Goal: Task Accomplishment & Management: Use online tool/utility

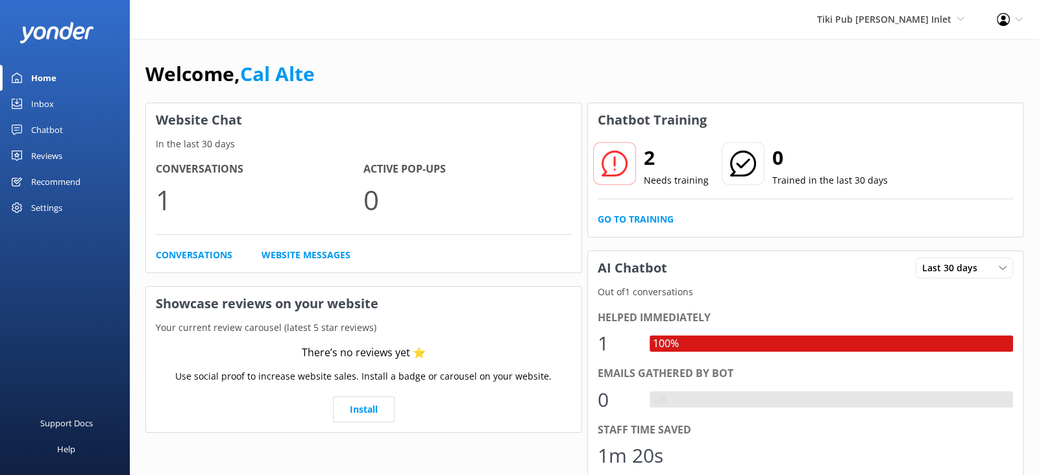
click at [67, 205] on div "Settings" at bounding box center [65, 208] width 130 height 26
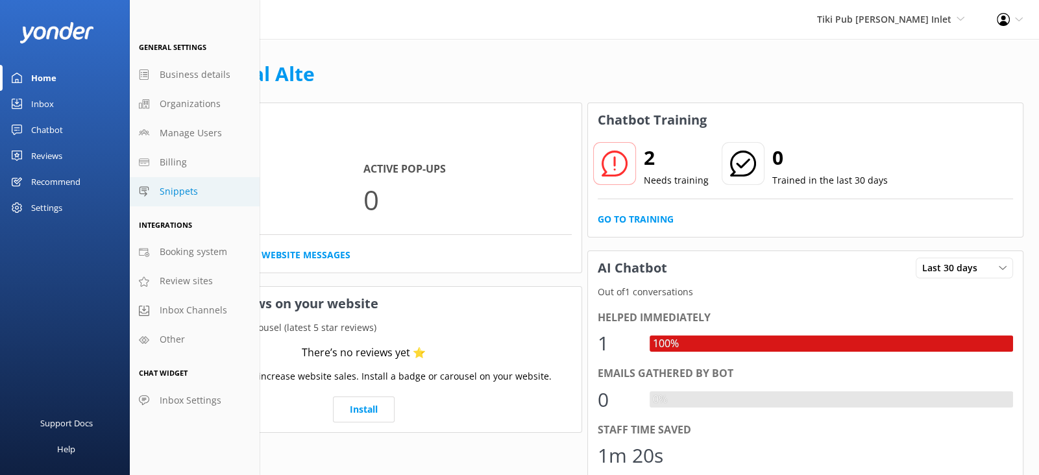
click at [196, 189] on span "Snippets" at bounding box center [179, 191] width 38 height 14
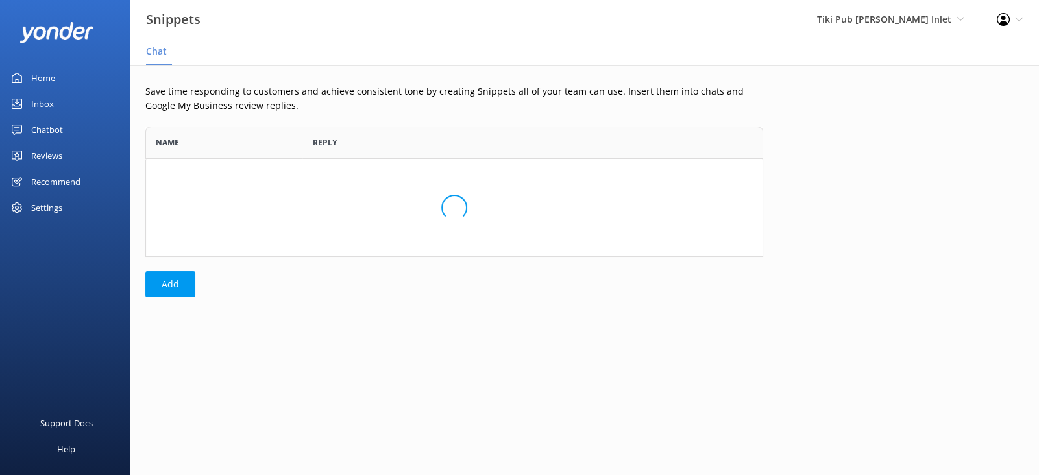
scroll to position [130, 618]
click at [51, 77] on div "Home" at bounding box center [43, 78] width 24 height 26
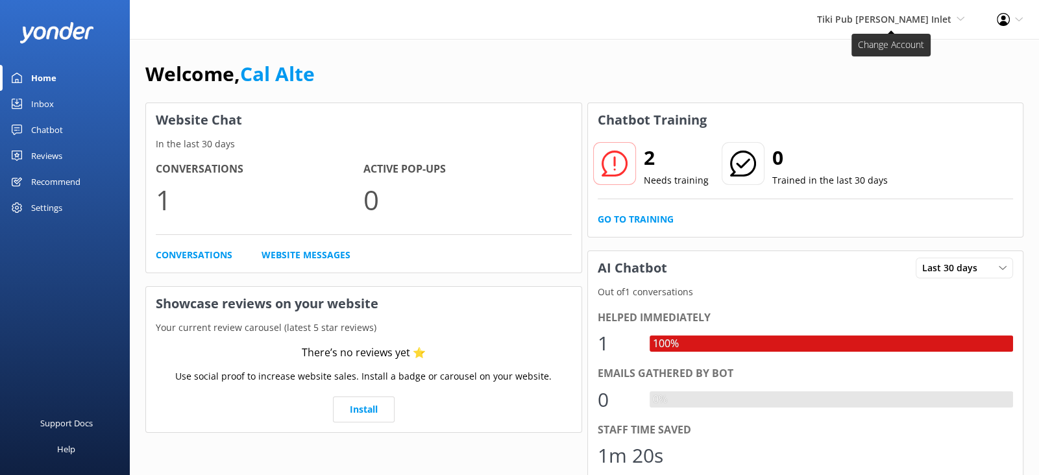
click at [948, 24] on span "Tiki Pub [PERSON_NAME] Inlet" at bounding box center [884, 19] width 134 height 12
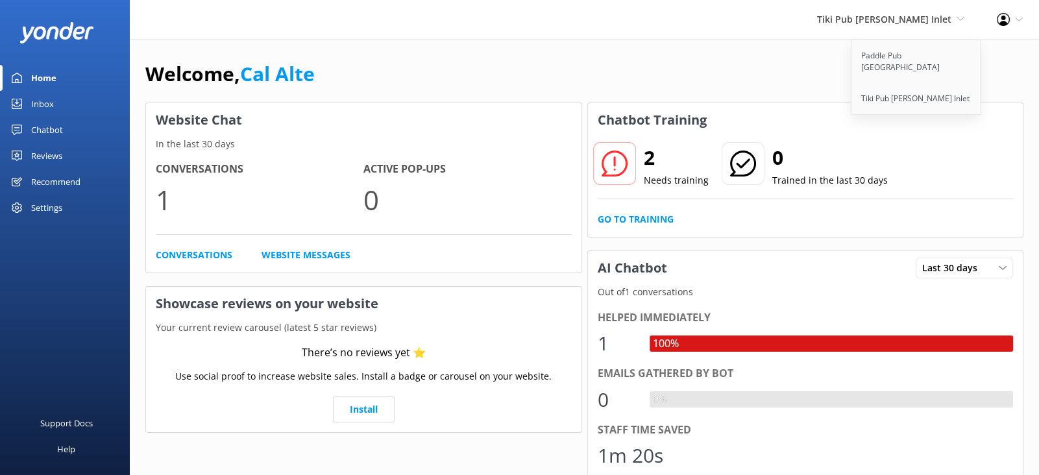
click at [1007, 22] on icon at bounding box center [1003, 19] width 13 height 13
click at [811, 68] on div "Welcome, Cal Alte" at bounding box center [584, 80] width 878 height 44
click at [329, 253] on link "Website Messages" at bounding box center [306, 255] width 89 height 14
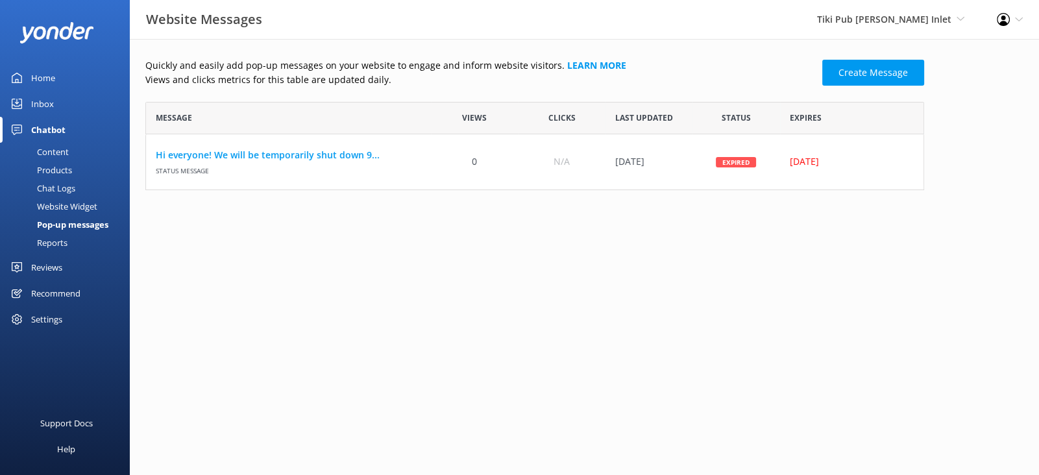
scroll to position [88, 779]
click at [849, 77] on link "Create Message" at bounding box center [874, 73] width 102 height 26
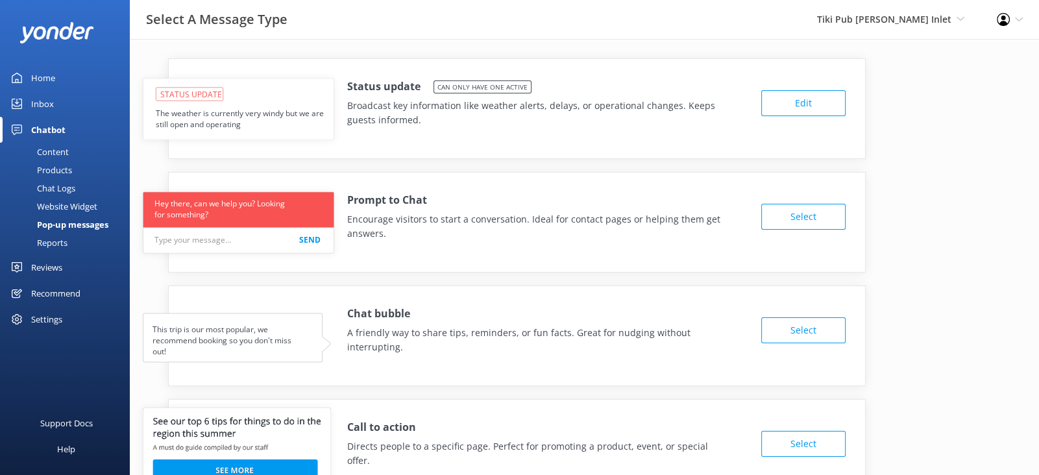
click at [793, 105] on button "Edit" at bounding box center [804, 103] width 84 height 26
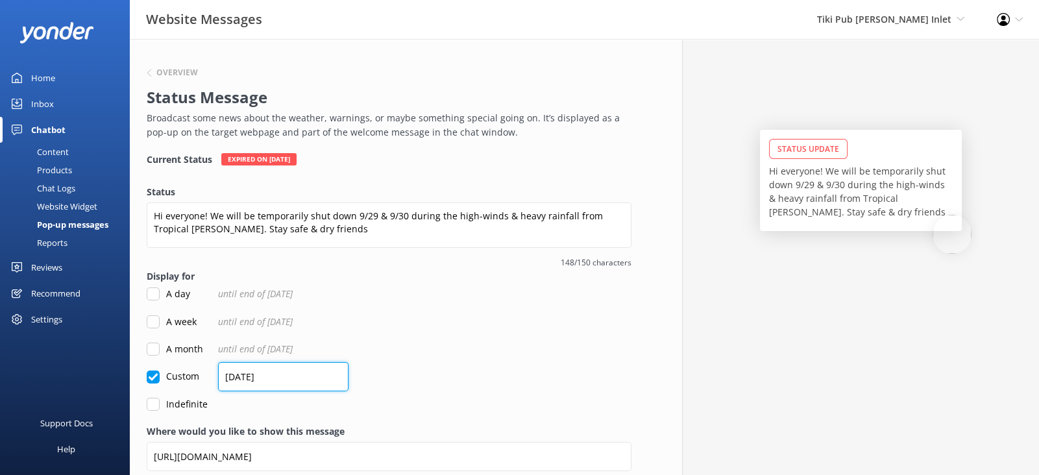
drag, startPoint x: 316, startPoint y: 376, endPoint x: 174, endPoint y: 384, distance: 142.4
click at [174, 384] on form "Status Hi everyone! We will be temporarily shut down 9/29 & 9/30 during the hig…" at bounding box center [389, 298] width 485 height 227
type input "14/10/2025"
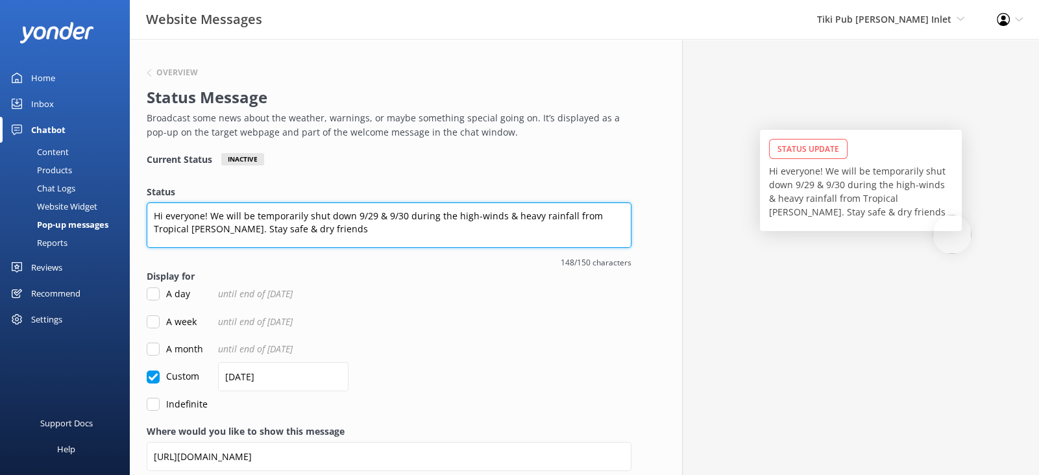
drag, startPoint x: 330, startPoint y: 228, endPoint x: 210, endPoint y: 216, distance: 120.7
click at [210, 216] on textarea "Hi everyone! We will be temporarily shut down 9/29 & 9/30 during the high-winds…" at bounding box center [389, 225] width 485 height 45
drag, startPoint x: 438, startPoint y: 217, endPoint x: 490, endPoint y: 214, distance: 52.0
click at [490, 214] on textarea "Hi everyone! Due to these King Tides & extreme rainfall our marina Inlet Harbor…" at bounding box center [389, 225] width 485 height 45
click at [396, 234] on textarea "Hi everyone! Due to these King Tides & extreme rainfall our marina has shut dow…" at bounding box center [389, 225] width 485 height 45
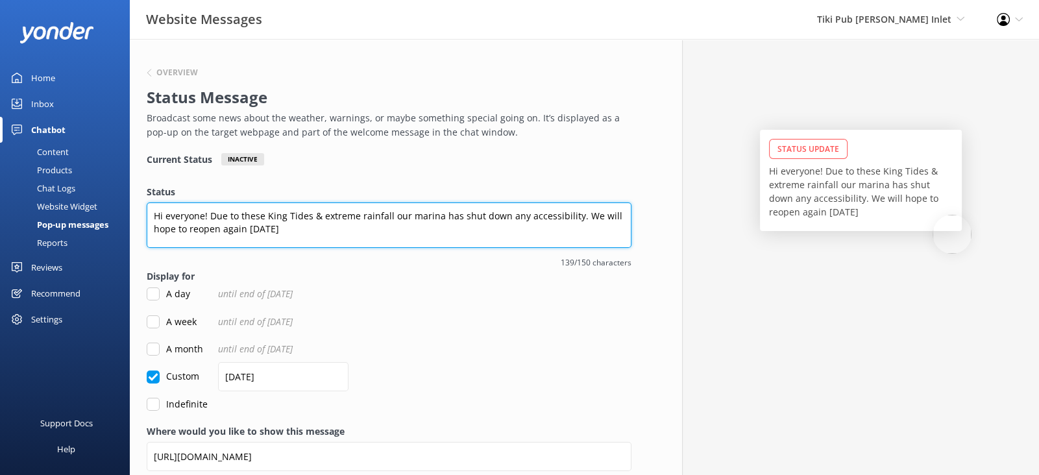
type textarea "Hi everyone! Due to these King Tides & extreme rainfall our marina has shut dow…"
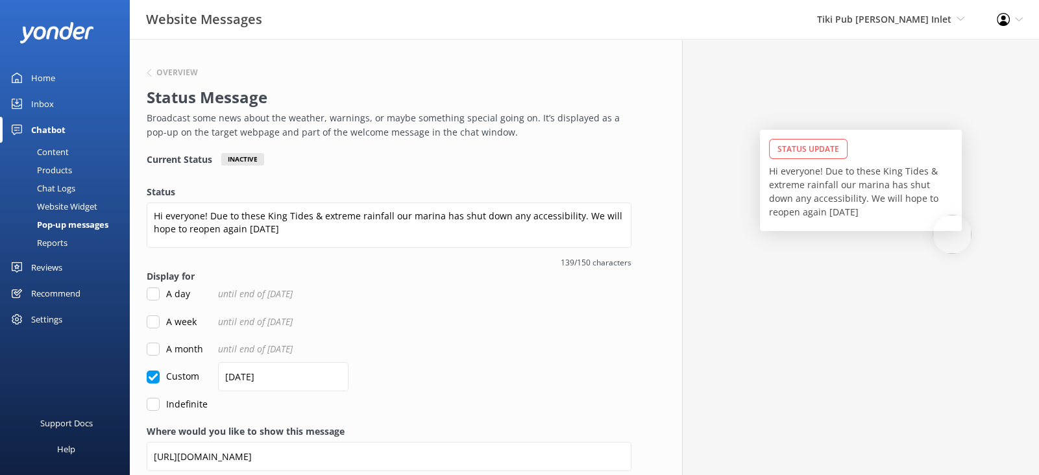
click at [554, 291] on div "A day until end of 12th October 2025" at bounding box center [389, 294] width 485 height 14
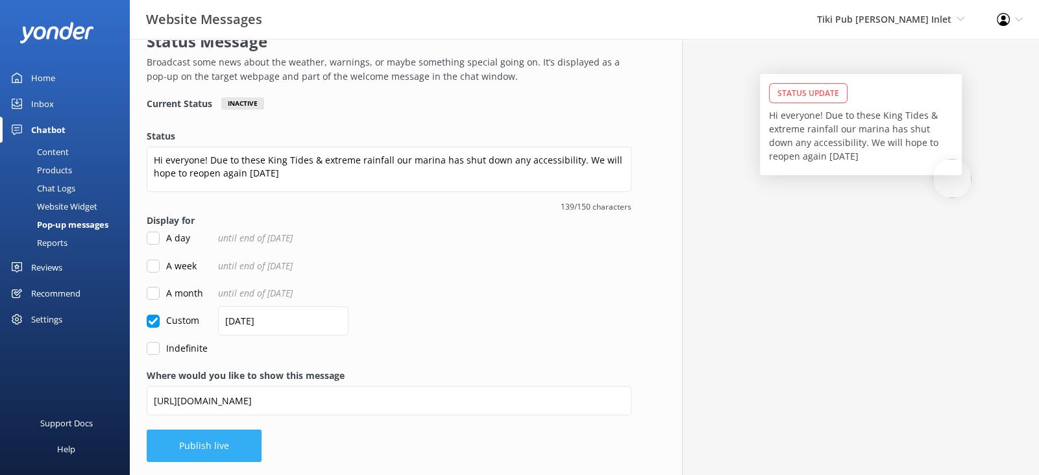
click at [216, 444] on button "Publish live" at bounding box center [204, 446] width 115 height 32
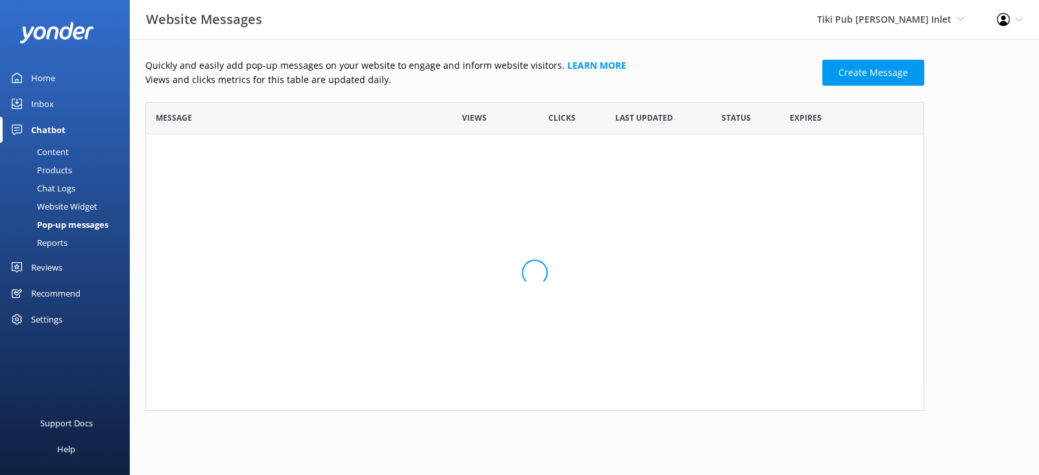
scroll to position [88, 779]
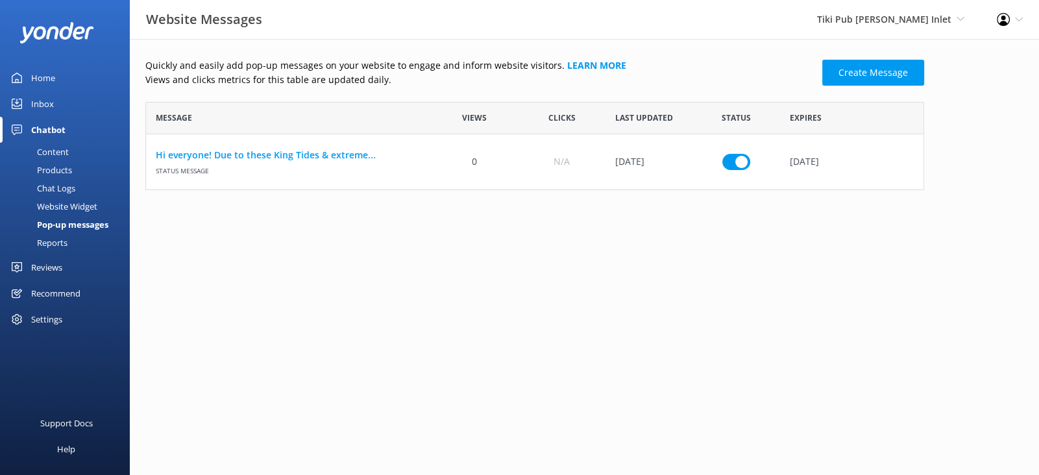
click at [216, 444] on html "Website Messages Tiki Pub Ponce Inlet Paddle Pub Daytona Beach Tiki Pub Ponce I…" at bounding box center [519, 237] width 1039 height 475
